Goal: Task Accomplishment & Management: Manage account settings

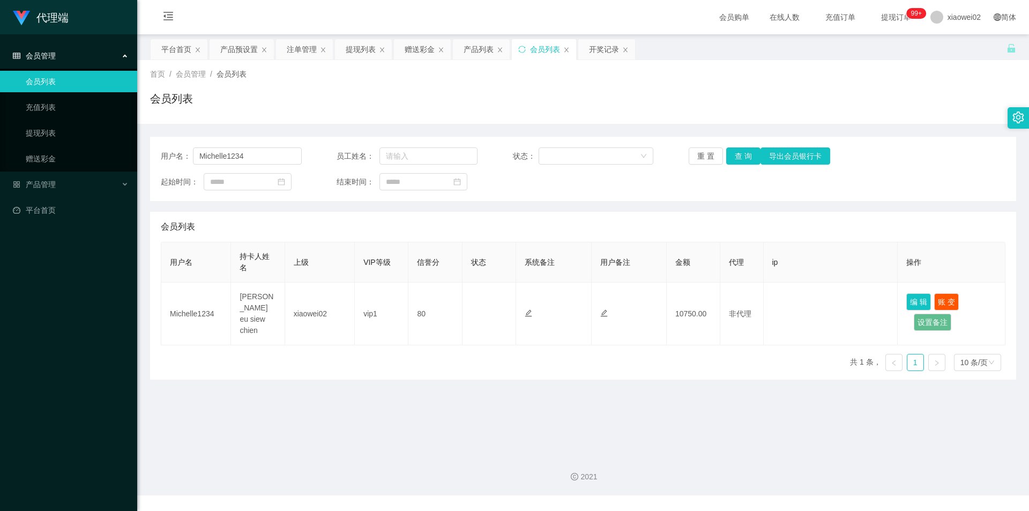
click at [181, 158] on div "用户名： Michelle1234" at bounding box center [231, 155] width 141 height 17
drag, startPoint x: 425, startPoint y: 451, endPoint x: 357, endPoint y: 366, distance: 109.0
click at [390, 406] on section "会员购单 在线人数 0 1 2 3 4 5 6 7 8 9 0 1 2 3 4 5 6 7 8 9 0 1 2 3 4 5 6 7 8 9 充值订单 提现订单…" at bounding box center [583, 247] width 892 height 495
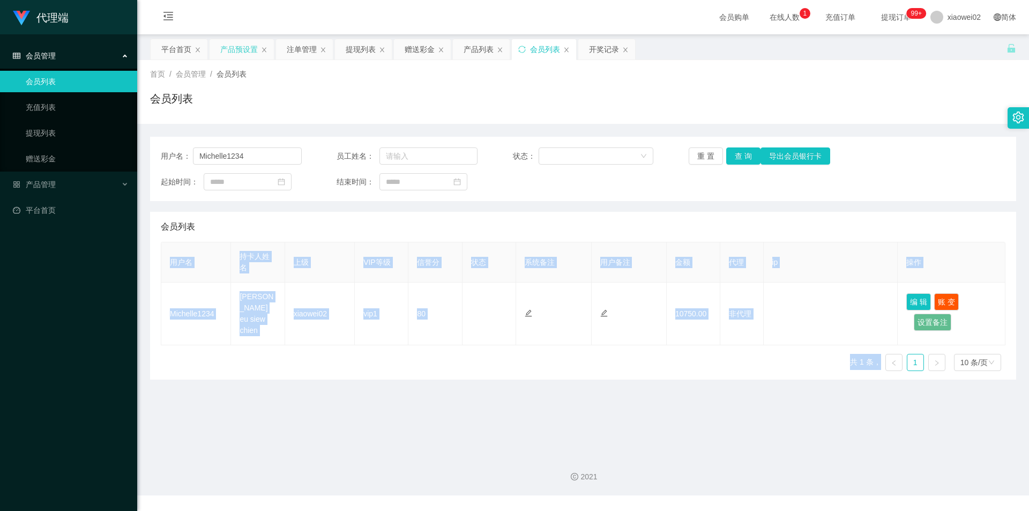
click at [235, 44] on div "产品预设置" at bounding box center [239, 49] width 38 height 20
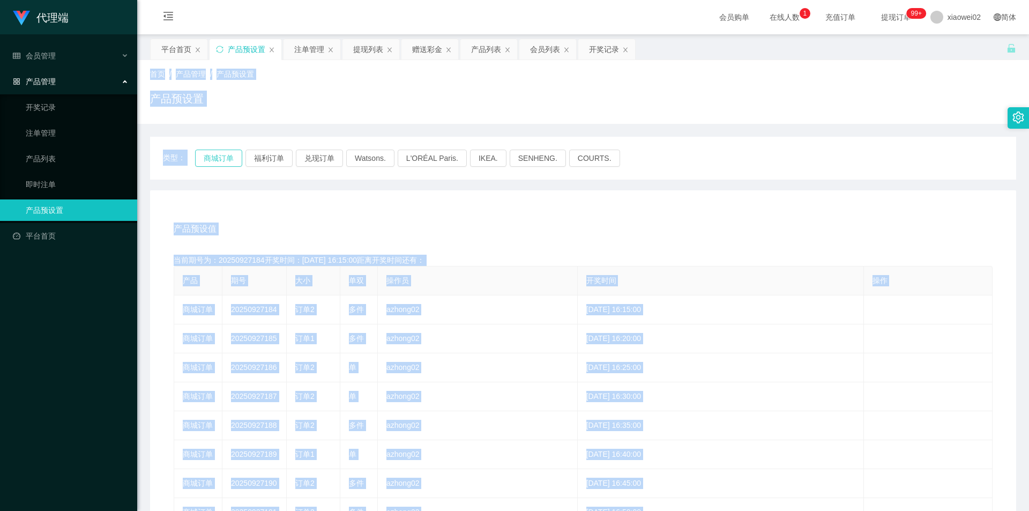
click at [227, 158] on button "商城订单" at bounding box center [218, 157] width 47 height 17
click at [331, 215] on div "产品预设值 添加期号" at bounding box center [583, 229] width 819 height 30
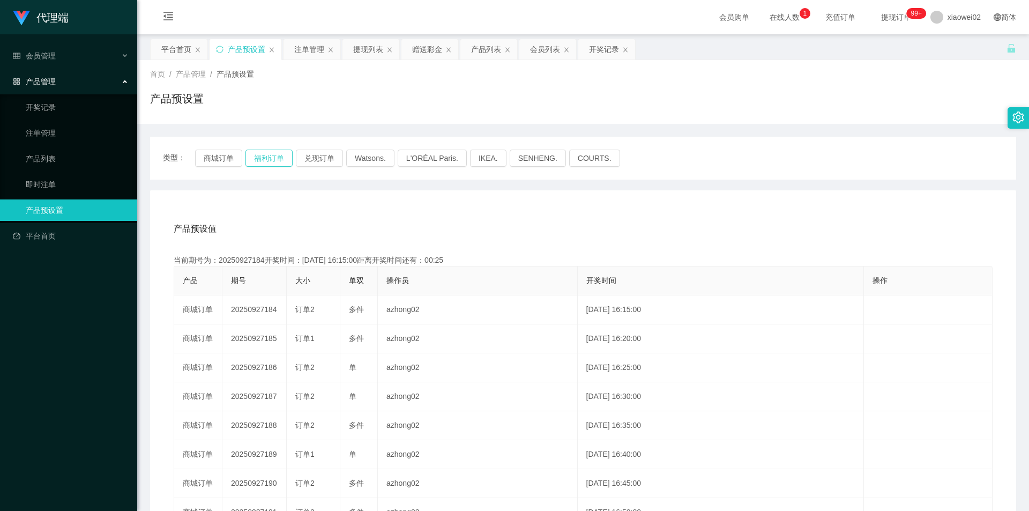
click at [268, 159] on button "福利订单" at bounding box center [268, 157] width 47 height 17
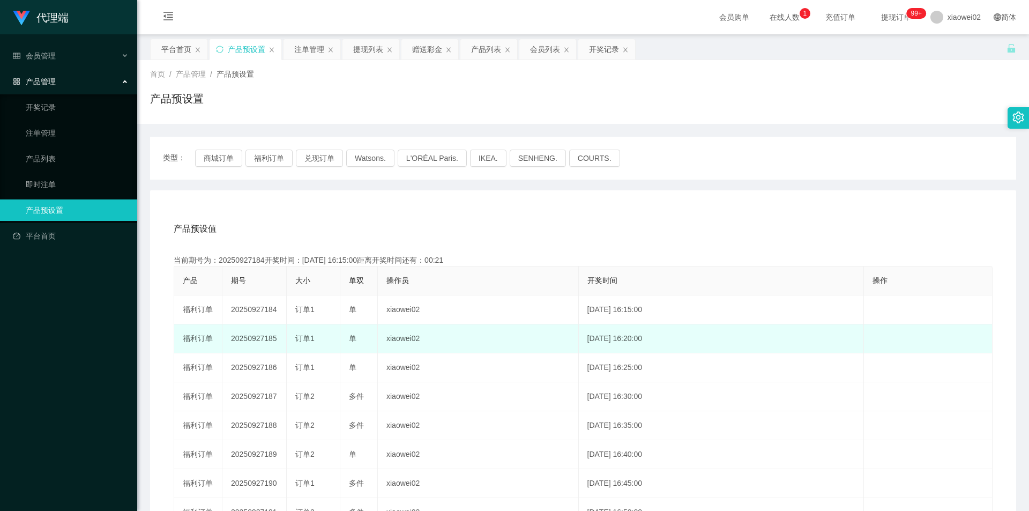
click at [263, 335] on td "20250927185" at bounding box center [254, 338] width 64 height 29
copy td "20250927185"
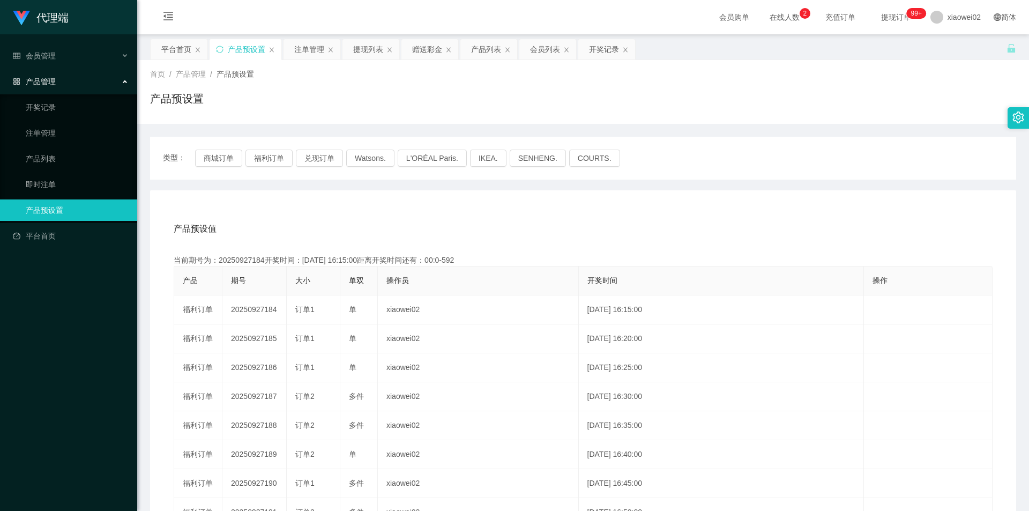
click at [298, 87] on div "首页 / 产品管理 / 产品预设置 / 产品预设置" at bounding box center [583, 92] width 866 height 47
click at [309, 38] on main "关闭左侧 关闭右侧 关闭其它 刷新页面 平台首页 产品预设置 注单管理 提现列表 赠送彩金 产品列表 会员列表 开奖记录 首页 / 产品管理 / 产品预设置 …" at bounding box center [583, 332] width 892 height 597
click at [309, 42] on main "关闭左侧 关闭右侧 关闭其它 刷新页面 平台首页 产品预设置 注单管理 提现列表 赠送彩金 产品列表 会员列表 开奖记录 首页 / 产品管理 / 产品预设置 …" at bounding box center [583, 332] width 892 height 597
click at [309, 43] on div "注单管理" at bounding box center [309, 49] width 30 height 20
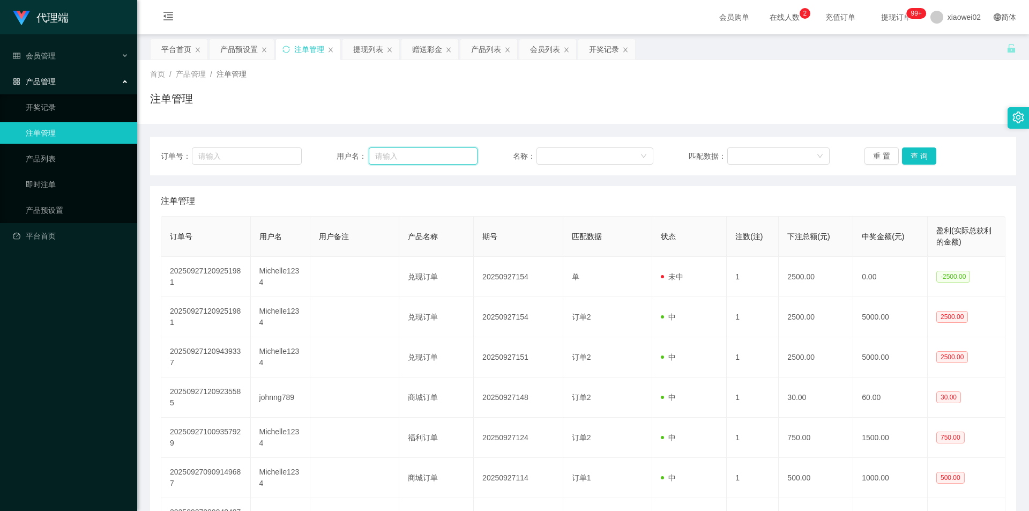
drag, startPoint x: 384, startPoint y: 158, endPoint x: 392, endPoint y: 158, distance: 8.0
click at [384, 158] on input "text" at bounding box center [423, 155] width 109 height 17
paste input "johnng789"
type input "johnng789"
click at [878, 157] on button "重 置" at bounding box center [881, 155] width 34 height 17
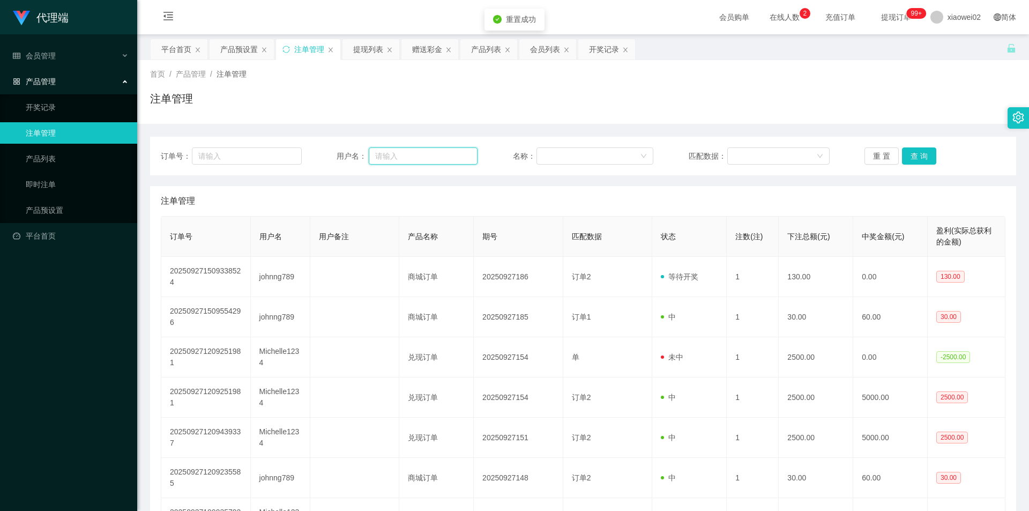
drag, startPoint x: 431, startPoint y: 154, endPoint x: 478, endPoint y: 152, distance: 46.6
click at [433, 153] on input "text" at bounding box center [423, 155] width 109 height 17
paste input "johnng789"
type input "johnng789"
click at [912, 158] on button "查 询" at bounding box center [919, 155] width 34 height 17
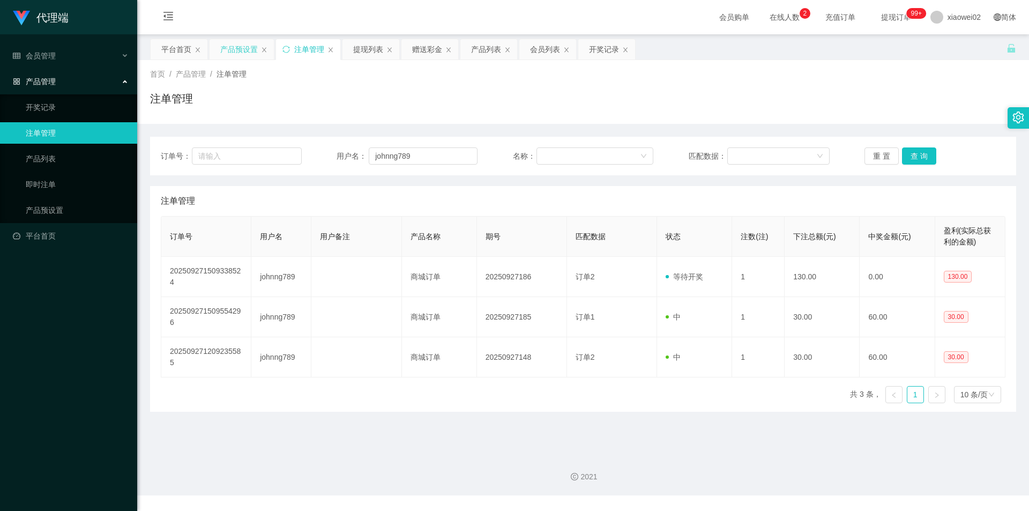
click at [220, 48] on div "产品预设置" at bounding box center [242, 49] width 64 height 20
click at [250, 51] on div "产品预设置" at bounding box center [239, 49] width 38 height 20
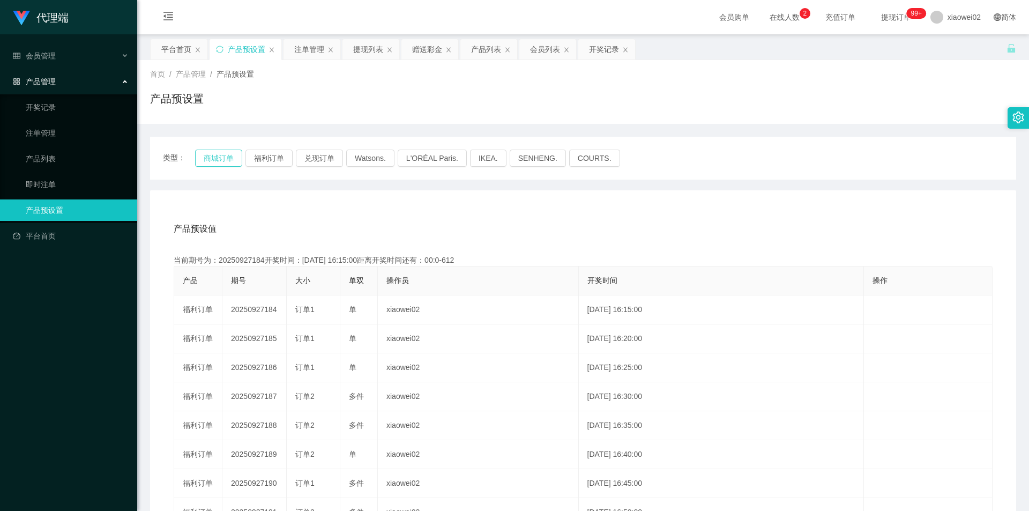
click at [218, 158] on button "商城订单" at bounding box center [218, 157] width 47 height 17
click at [519, 248] on div "产品预设值 添加期号 当前期号为：20250927187开奖时间：[DATE] 16:30:00距离开奖时间还有：00:0-615 产品 期号 大小 单双 操…" at bounding box center [583, 416] width 840 height 405
click at [308, 51] on div "注单管理" at bounding box center [309, 49] width 30 height 20
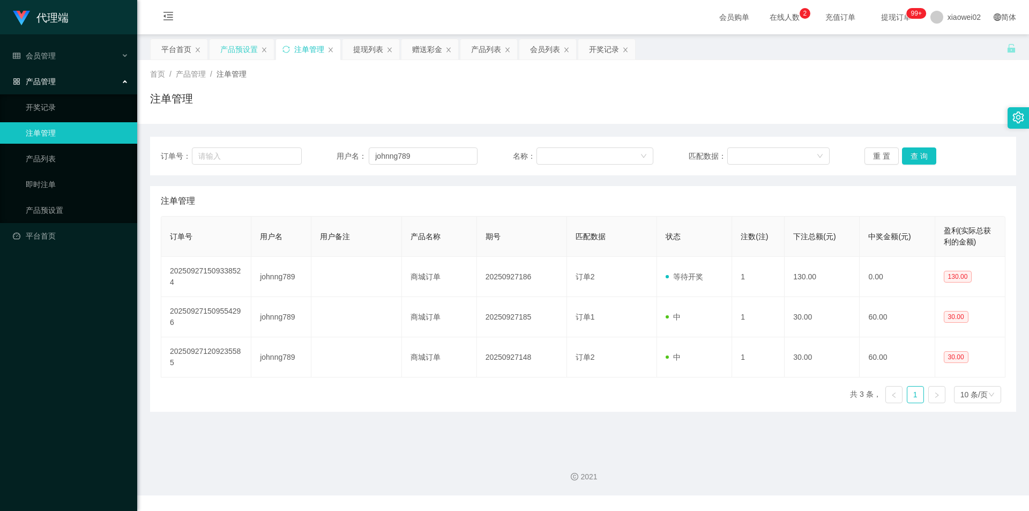
click at [229, 47] on div "产品预设置" at bounding box center [239, 49] width 38 height 20
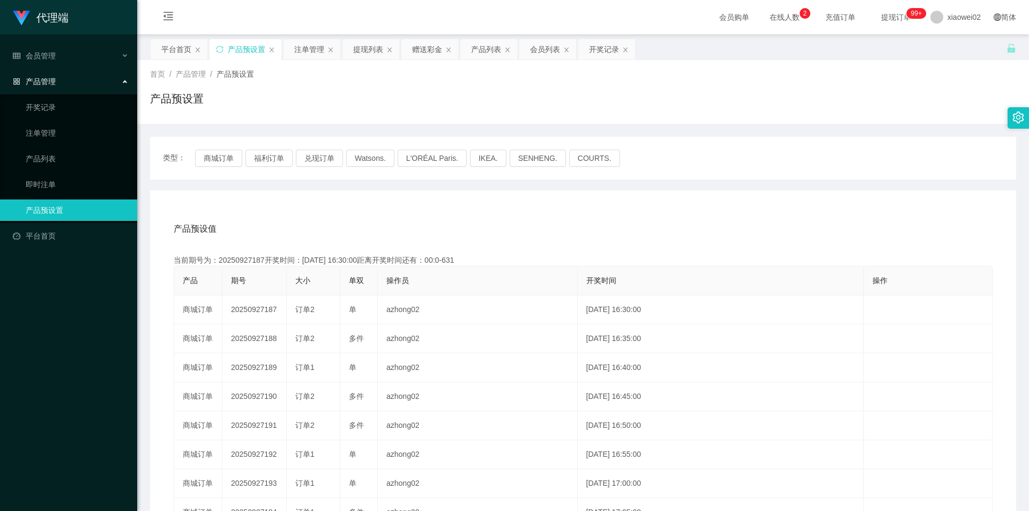
click at [318, 214] on div "产品预设值 添加期号" at bounding box center [583, 229] width 819 height 30
click at [313, 50] on div "注单管理" at bounding box center [309, 49] width 30 height 20
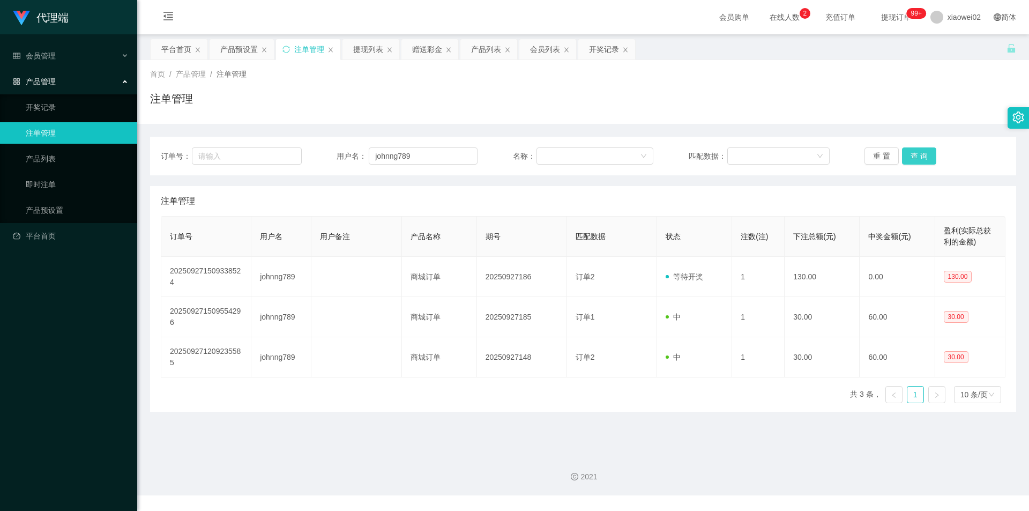
click at [915, 157] on button "查 询" at bounding box center [919, 155] width 34 height 17
click at [809, 200] on div "注单管理" at bounding box center [583, 201] width 844 height 30
click at [567, 456] on div "2021" at bounding box center [583, 470] width 892 height 50
drag, startPoint x: 383, startPoint y: 405, endPoint x: 387, endPoint y: 236, distance: 168.3
click at [383, 398] on div "订单号 用户名 用户备注 产品名称 期号 匹配数据 状态 注数(注) 下注总额(元) 中奖金额(元) 盈利(实际总获利的金额) 202509271509338…" at bounding box center [583, 314] width 844 height 196
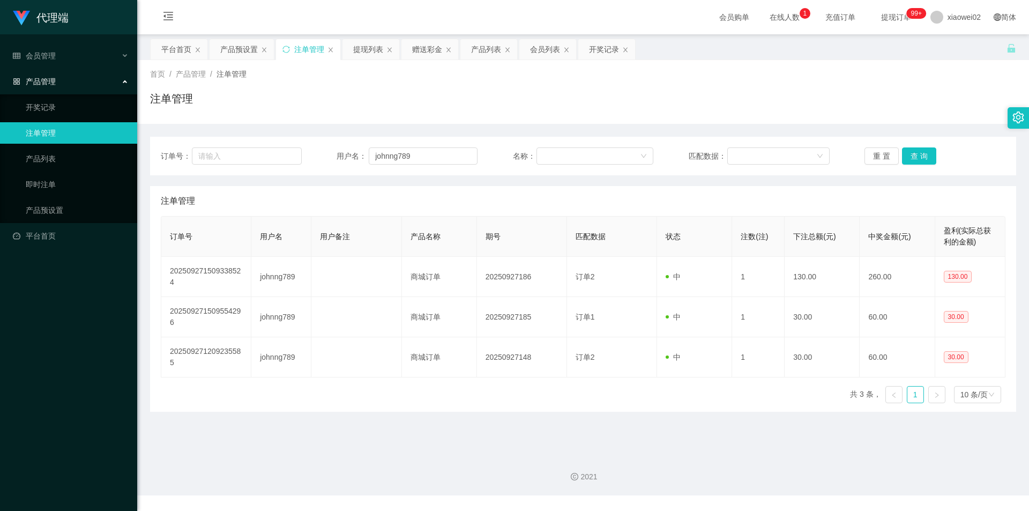
drag, startPoint x: 327, startPoint y: 80, endPoint x: 302, endPoint y: 62, distance: 31.0
click at [326, 78] on div "首页 / 产品管理 / 注单管理 / 注单管理" at bounding box center [583, 92] width 866 height 47
click at [421, 55] on div "赠送彩金" at bounding box center [427, 49] width 30 height 20
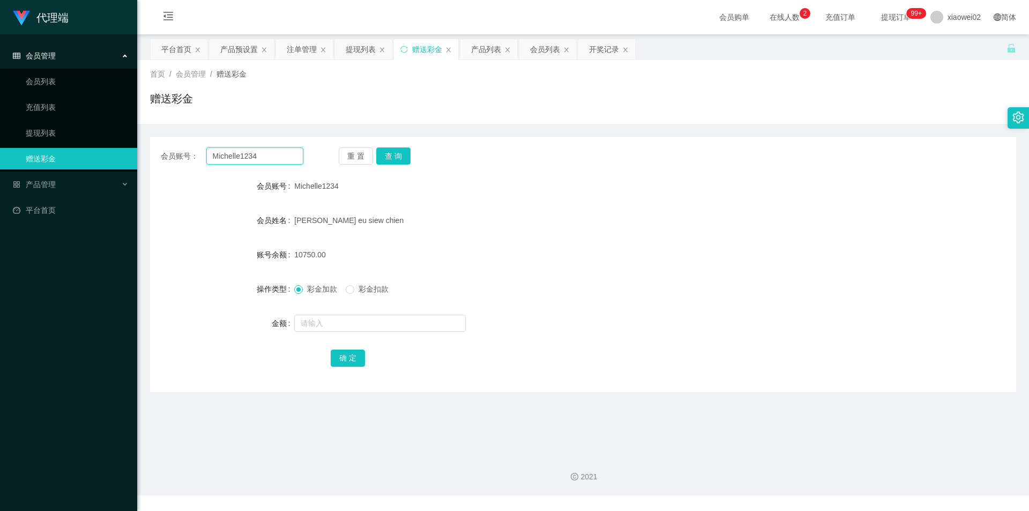
drag, startPoint x: 278, startPoint y: 158, endPoint x: 179, endPoint y: 153, distance: 98.7
click at [179, 153] on div "会员账号： Michelle1234" at bounding box center [232, 155] width 143 height 17
click at [394, 159] on button "查 询" at bounding box center [393, 155] width 34 height 17
click at [487, 183] on div "Michelle1234" at bounding box center [546, 185] width 505 height 21
click at [398, 159] on button "查 询" at bounding box center [393, 155] width 34 height 17
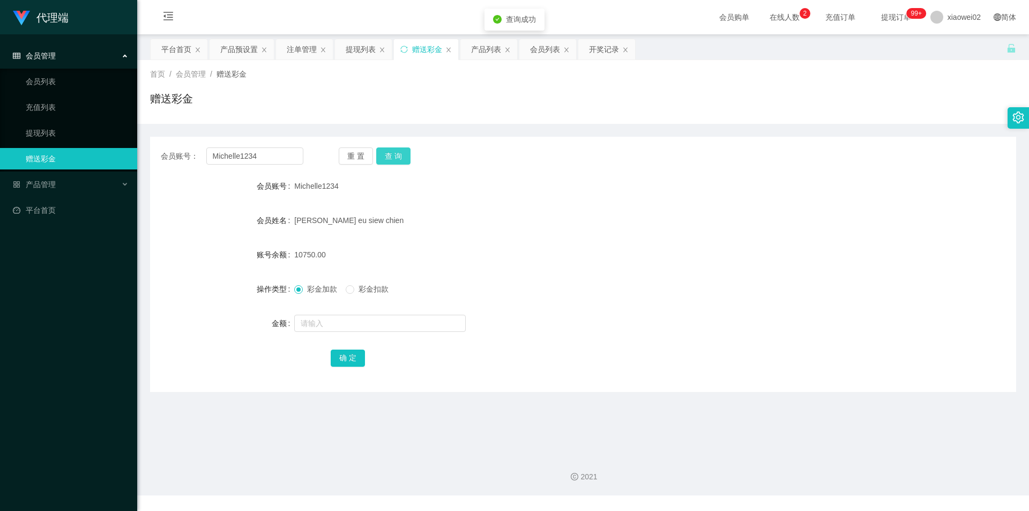
click at [398, 159] on button "查 询" at bounding box center [393, 155] width 34 height 17
click at [398, 159] on button "查 询" at bounding box center [399, 155] width 46 height 17
click at [469, 196] on div "Michelle1234" at bounding box center [546, 185] width 505 height 21
click at [505, 206] on form "会员账号 Michelle1234 会员姓名 [PERSON_NAME] eu siew chien 账号余额 10750.00 操作类型 彩金加款 彩金扣款…" at bounding box center [583, 271] width 866 height 193
click at [392, 89] on div "首页 / 会员管理 / 赠送彩金 / 赠送彩金" at bounding box center [583, 92] width 866 height 47
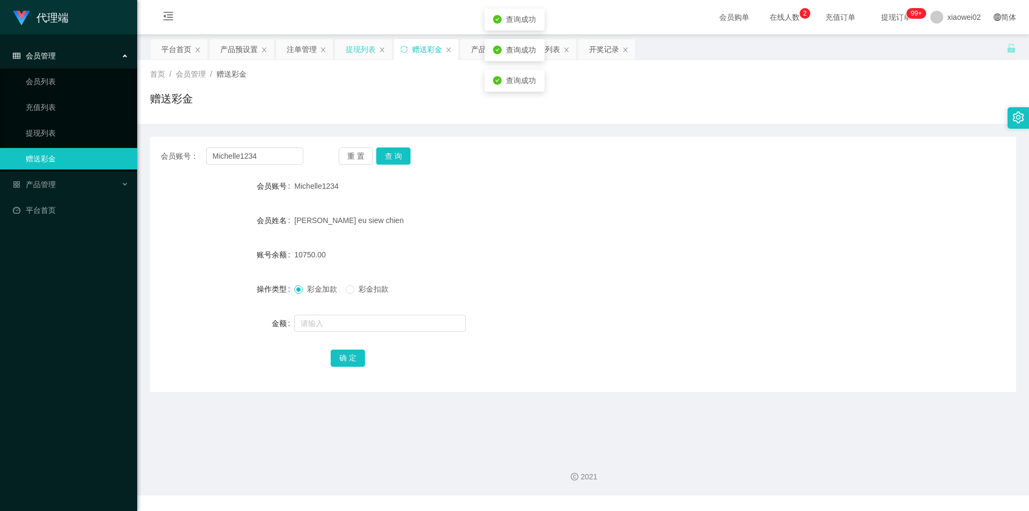
click at [361, 50] on div "提现列表" at bounding box center [361, 49] width 30 height 20
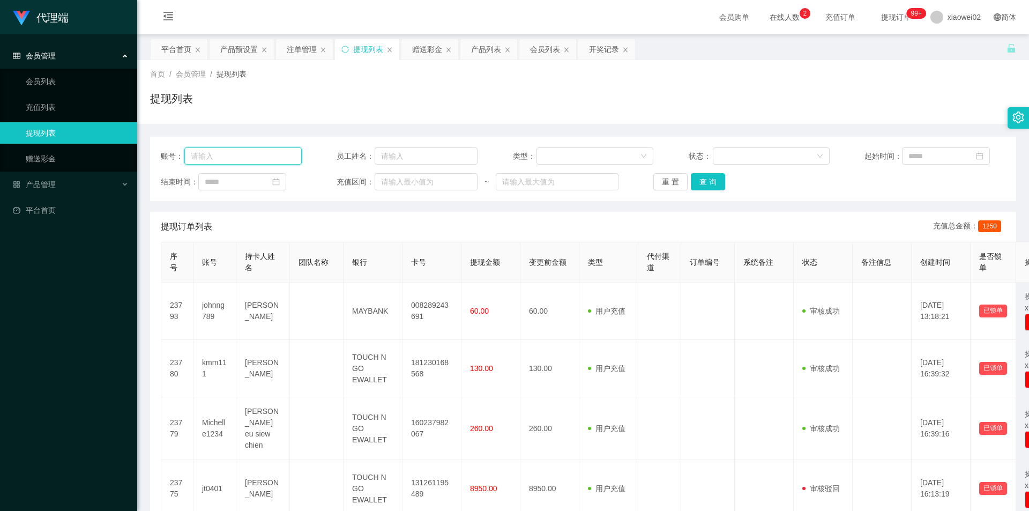
drag, startPoint x: 257, startPoint y: 155, endPoint x: 319, endPoint y: 152, distance: 62.2
click at [257, 155] on input "text" at bounding box center [242, 155] width 117 height 17
paste input "Michelle1234"
type input "Michelle1234"
click at [706, 179] on button "查 询" at bounding box center [708, 181] width 34 height 17
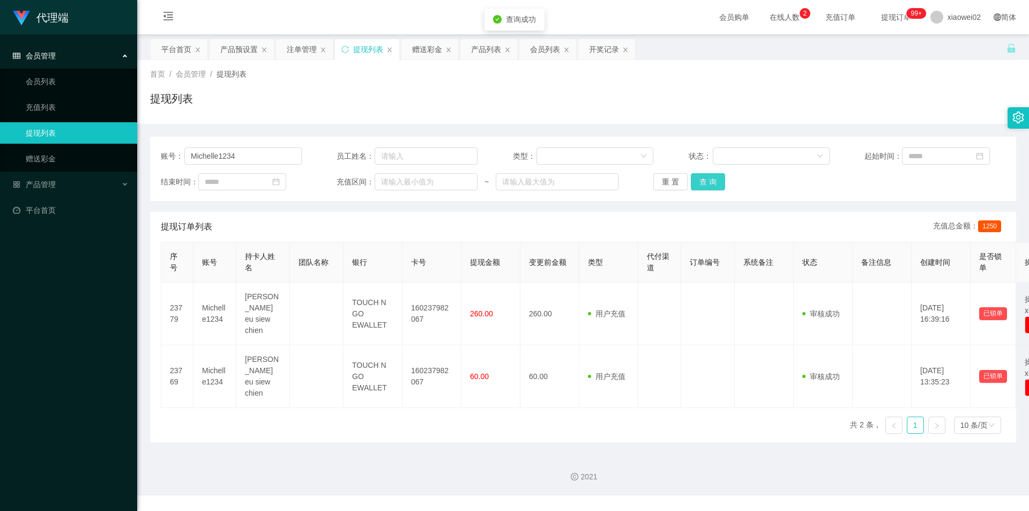
click at [706, 179] on button "查 询" at bounding box center [708, 181] width 34 height 17
click at [441, 475] on div "2021" at bounding box center [583, 476] width 874 height 11
click at [981, 228] on span "1250" at bounding box center [989, 226] width 23 height 12
click at [987, 228] on span "1250" at bounding box center [989, 226] width 23 height 12
click at [844, 220] on div "提现订单列表 充值总金额： 1250" at bounding box center [583, 227] width 844 height 30
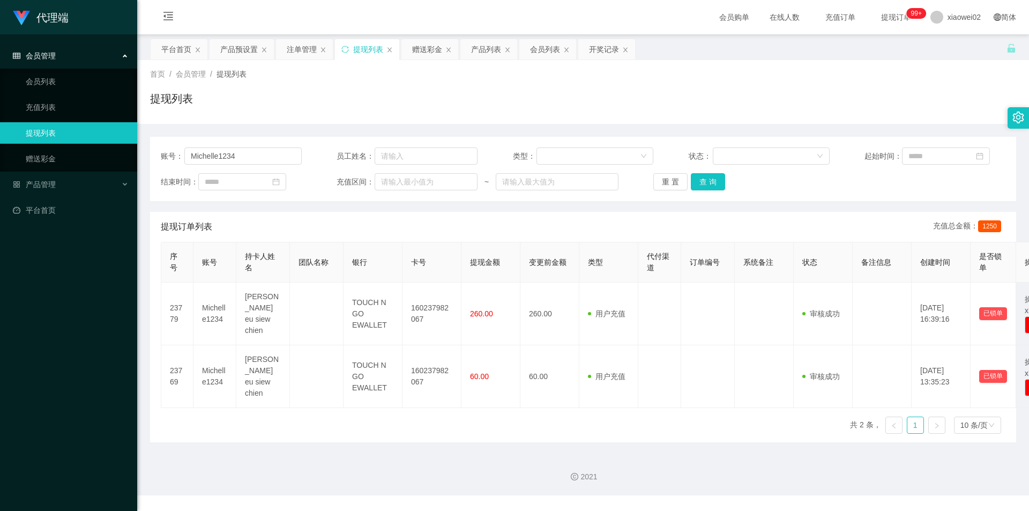
click at [305, 218] on div "提现订单列表 充值总金额： 1250" at bounding box center [583, 227] width 844 height 30
click at [62, 84] on link "会员列表" at bounding box center [77, 81] width 103 height 21
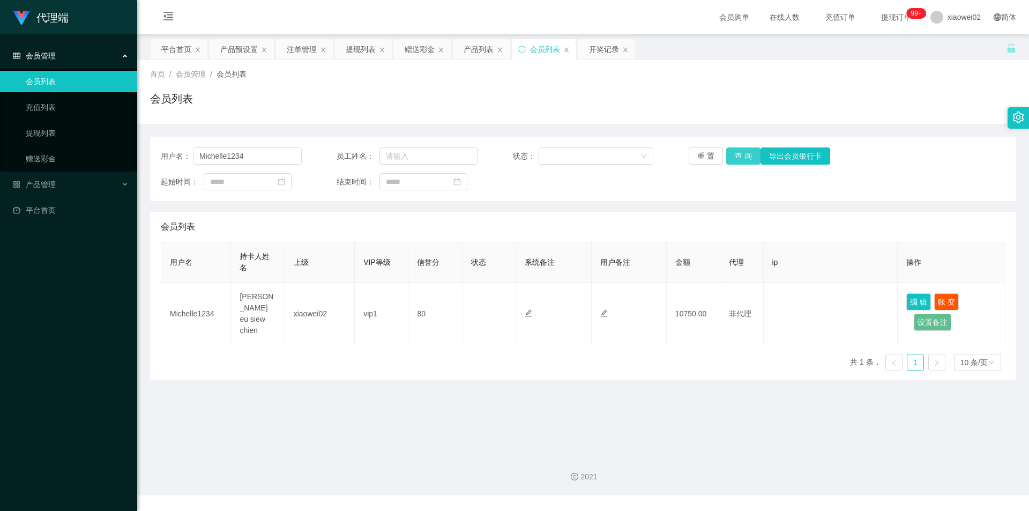
click at [743, 155] on button "查 询" at bounding box center [743, 155] width 34 height 17
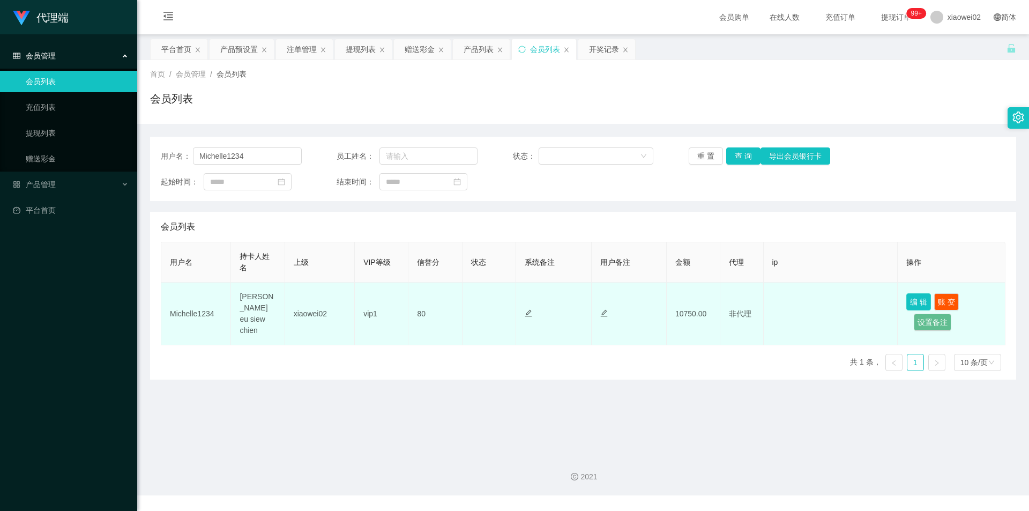
click at [912, 298] on button "编 辑" at bounding box center [918, 301] width 25 height 17
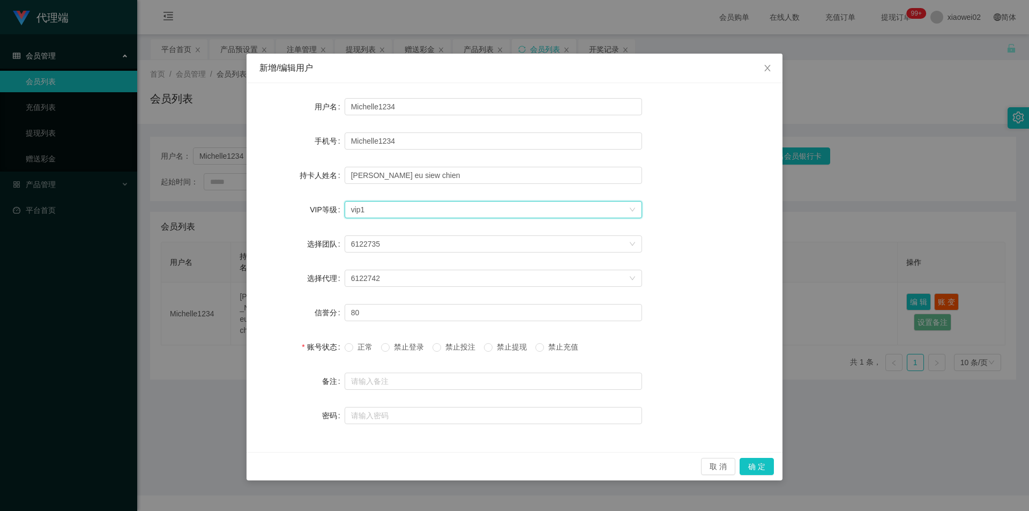
click at [379, 206] on div "选择VIP等级 vip1" at bounding box center [490, 209] width 278 height 16
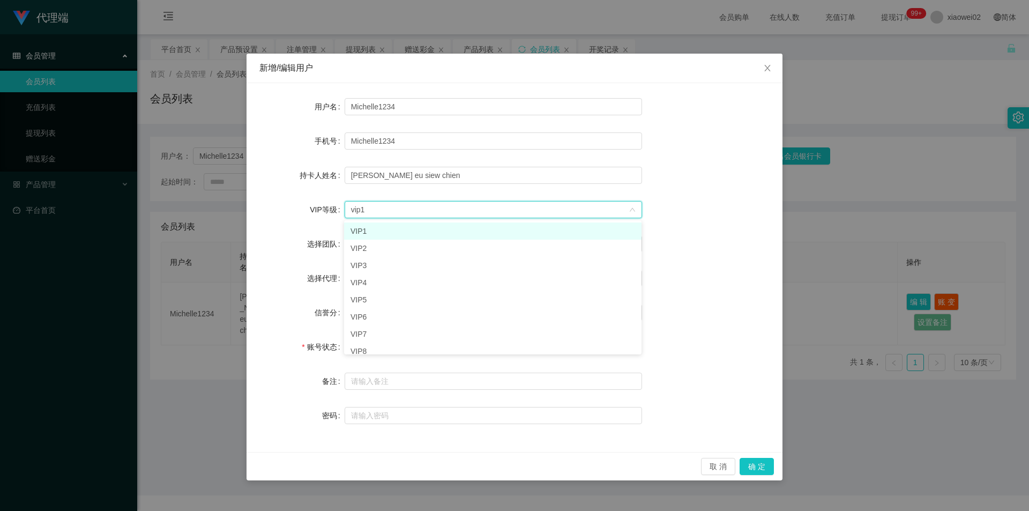
click at [559, 209] on div "选择VIP等级 vip1" at bounding box center [490, 209] width 278 height 16
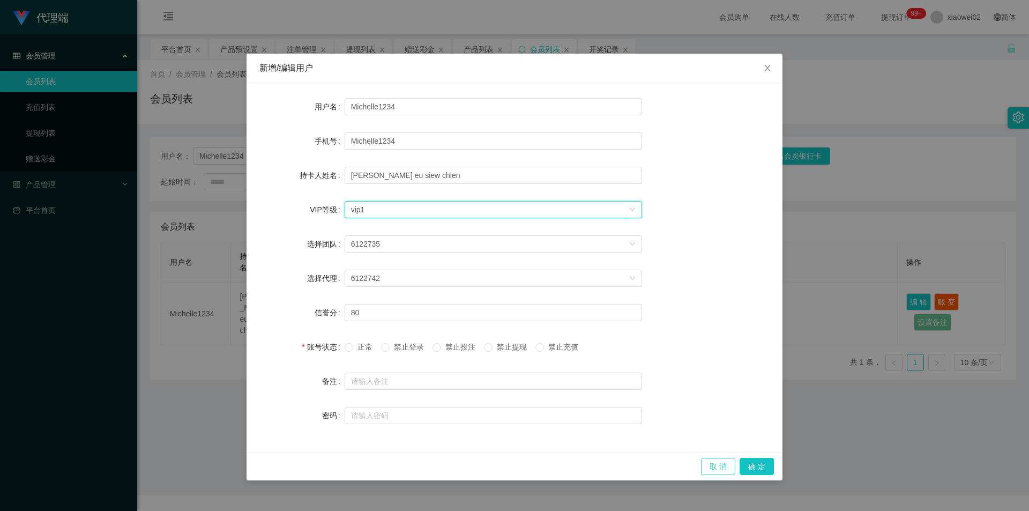
click at [710, 466] on button "取 消" at bounding box center [718, 466] width 34 height 17
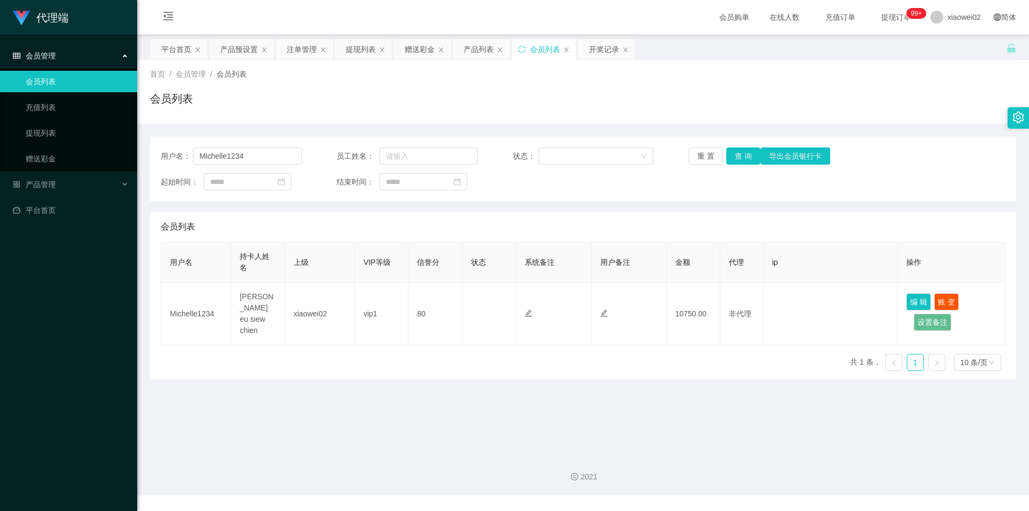
click at [628, 444] on main "关闭左侧 关闭右侧 关闭其它 刷新页面 平台首页 产品预设置 注单管理 提现列表 赠送彩金 产品列表 会员列表 开奖记录 首页 / 会员管理 / 会员列表 /…" at bounding box center [583, 239] width 892 height 411
click at [802, 208] on div "用户名： Michelle1234 员工姓名： 状态： 重 置 查 询 导出会员银行卡 起始时间： 结束时间： 会员列表 用户名 持卡人姓名 上级 VIP等级…" at bounding box center [583, 258] width 866 height 243
click at [60, 206] on link "平台首页" at bounding box center [71, 209] width 116 height 21
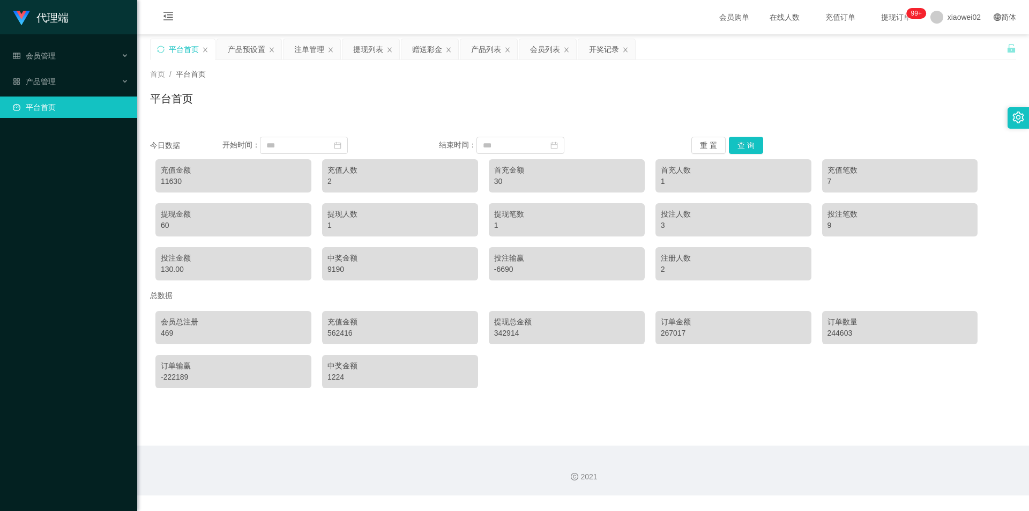
click at [361, 95] on div "平台首页" at bounding box center [583, 103] width 866 height 25
click at [866, 411] on main "关闭左侧 关闭右侧 关闭其它 刷新页面 平台首页 产品预设置 注单管理 提现列表 赠送彩金 产品列表 会员列表 开奖记录 首页 / 平台首页 / 平台首页 今…" at bounding box center [583, 239] width 892 height 411
